Goal: Transaction & Acquisition: Obtain resource

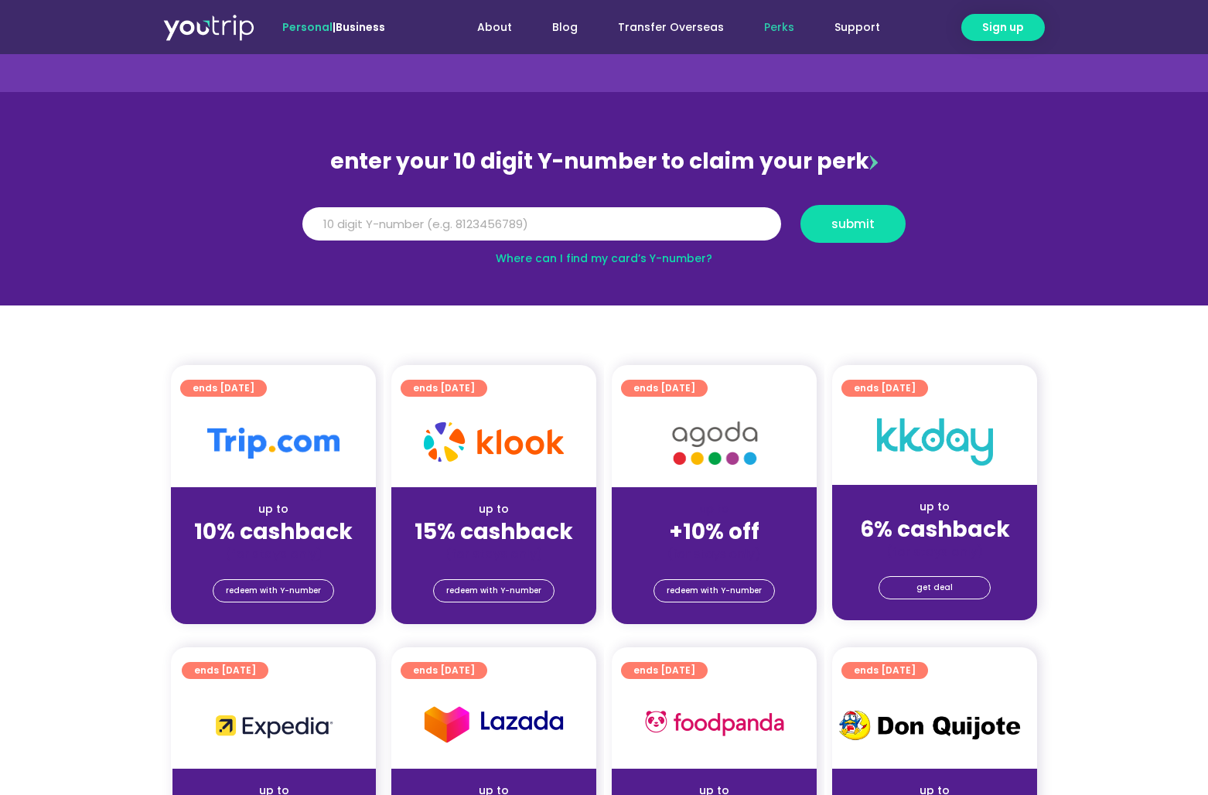
scroll to position [77, 0]
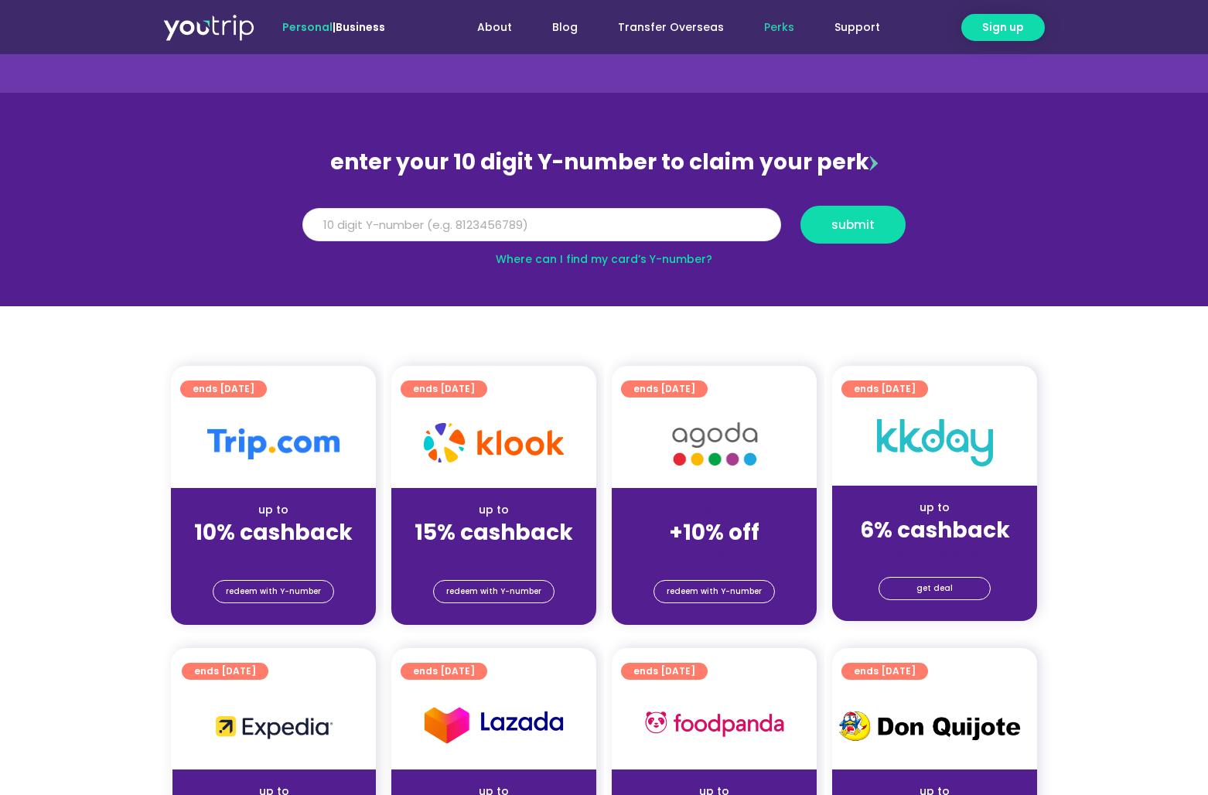
click at [538, 232] on input "Y Number" at bounding box center [541, 225] width 479 height 34
click at [629, 230] on input "Y Number" at bounding box center [541, 225] width 479 height 34
paste input "8104844245"
type input "8104844245"
click at [856, 228] on span "submit" at bounding box center [852, 225] width 43 height 12
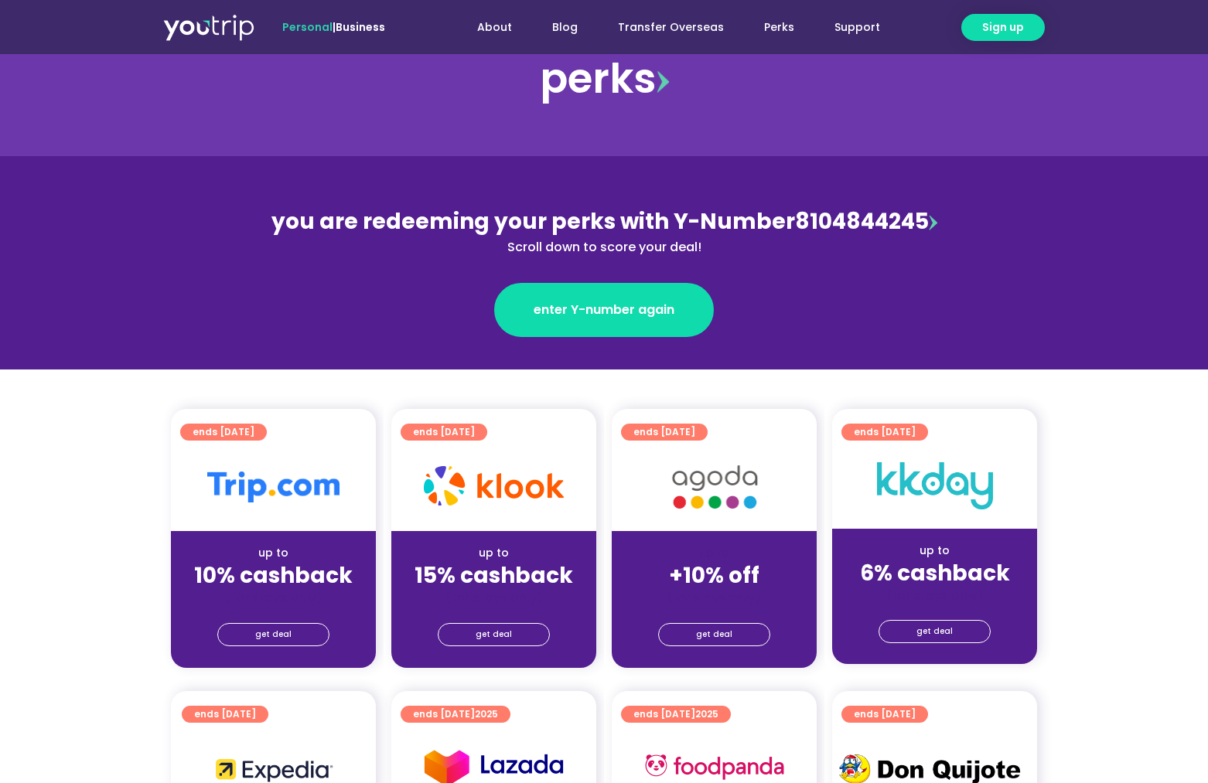
scroll to position [77, 0]
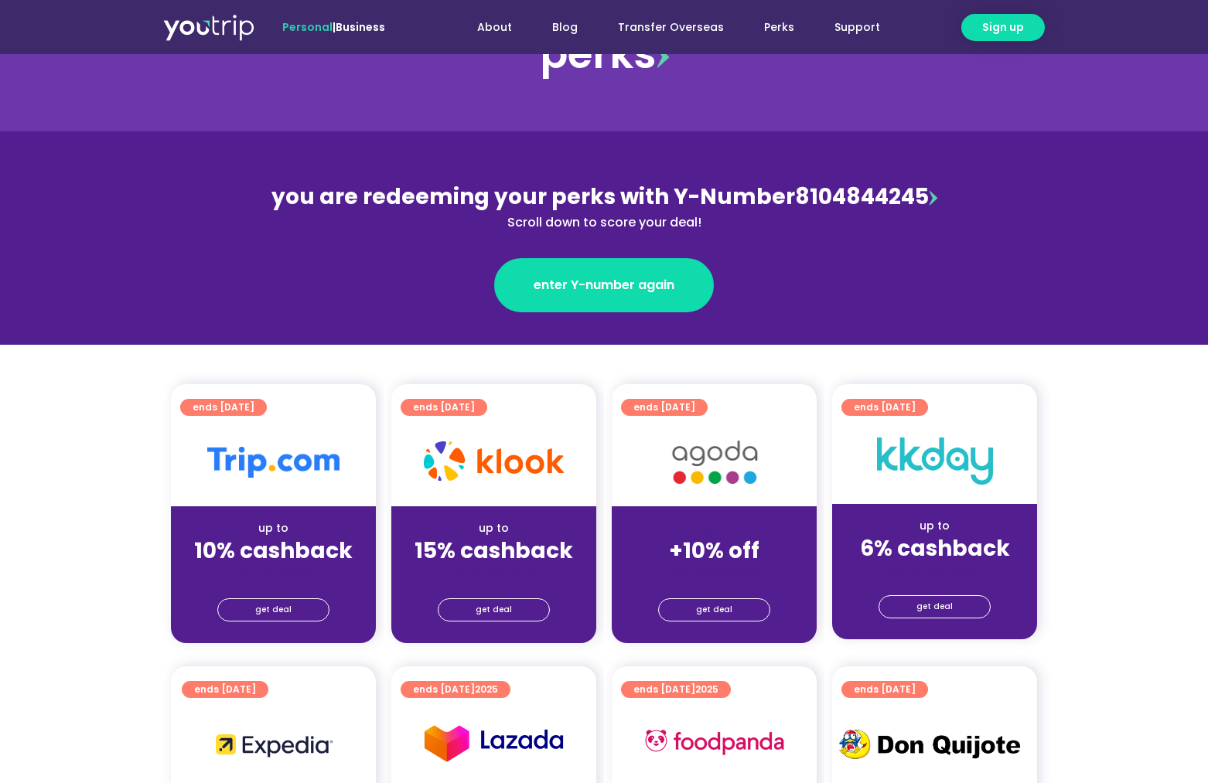
click at [1106, 434] on section "ends [DATE] up to 10% cashback (for stays only) get deal ends [DATE] up to 15% …" at bounding box center [604, 523] width 1208 height 278
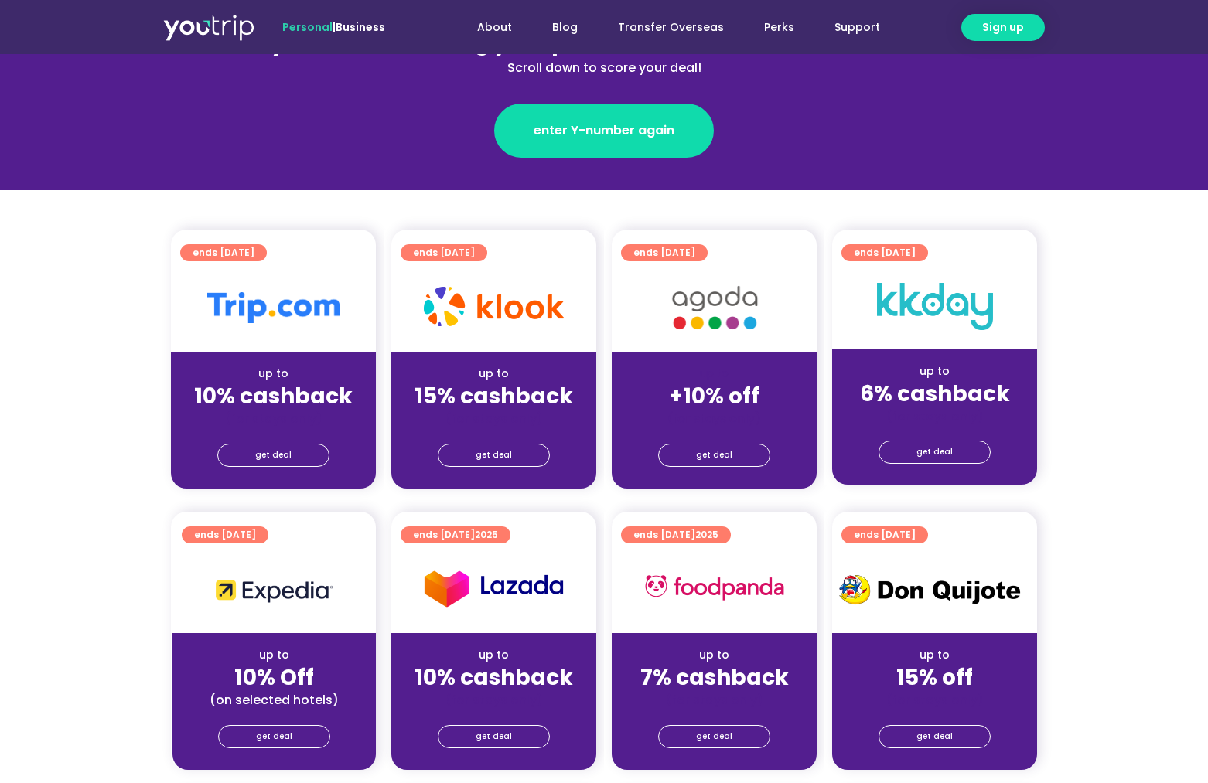
click at [1146, 388] on section "ends [DATE] up to 10% cashback (for stays only) get deal ends [DATE] up to 15% …" at bounding box center [604, 369] width 1208 height 278
click at [1169, 366] on section "ends [DATE] up to 10% cashback (for stays only) get deal ends [DATE] up to 15% …" at bounding box center [604, 369] width 1208 height 278
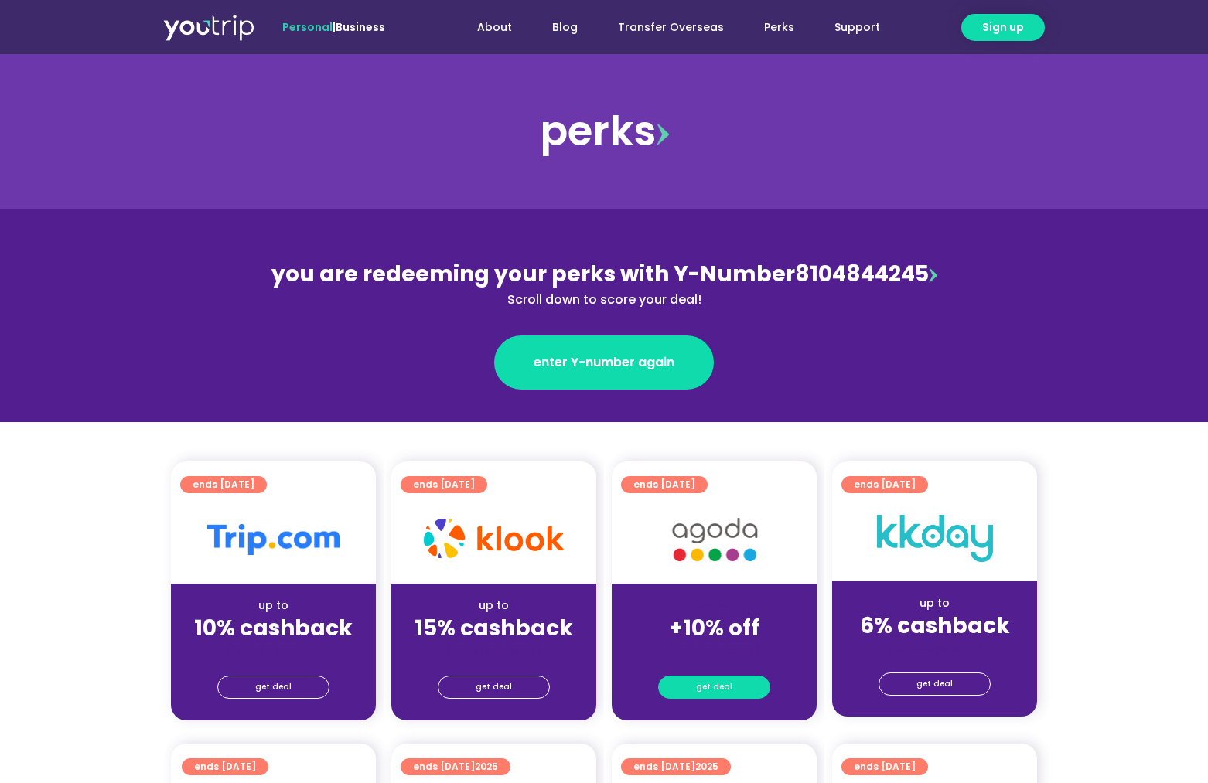
click at [725, 684] on span "get deal" at bounding box center [714, 688] width 36 height 22
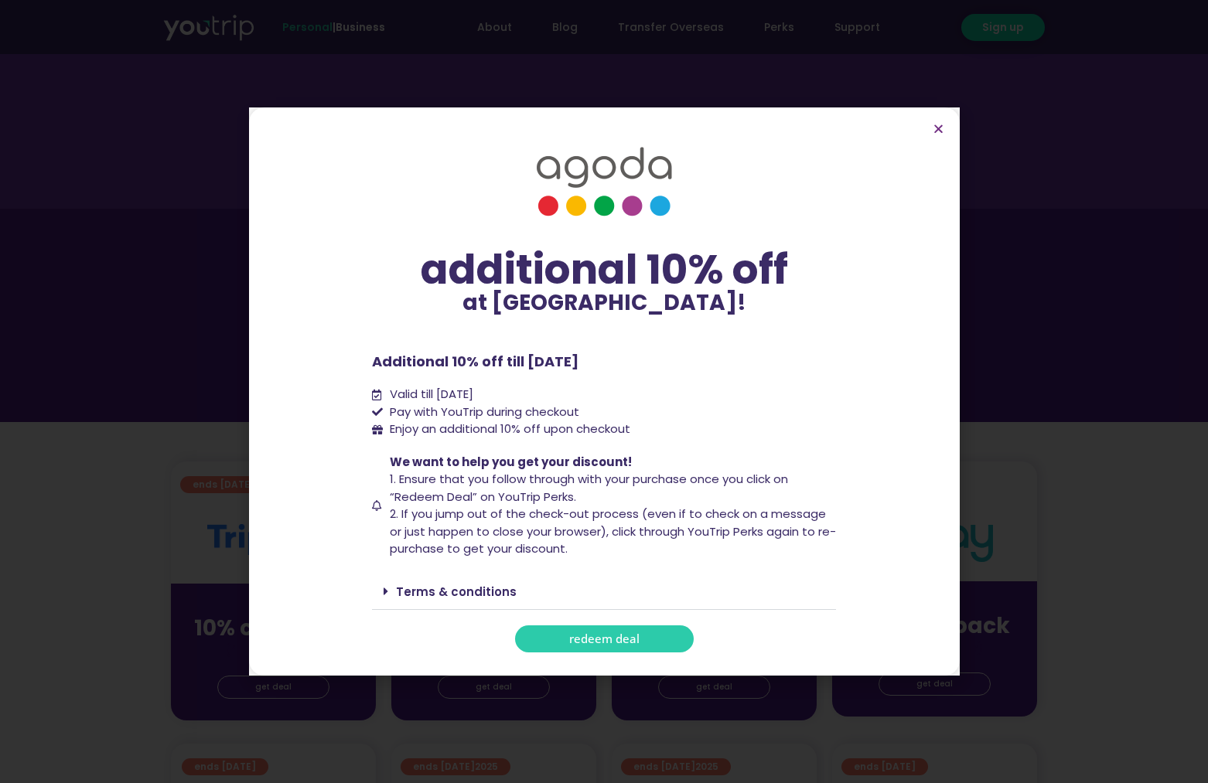
click at [629, 640] on span "redeem deal" at bounding box center [604, 639] width 70 height 12
